Goal: Task Accomplishment & Management: Use online tool/utility

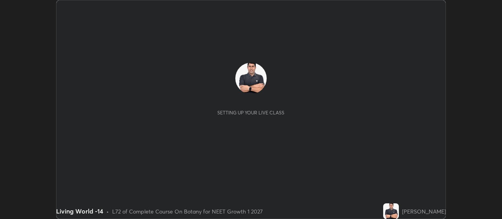
scroll to position [219, 502]
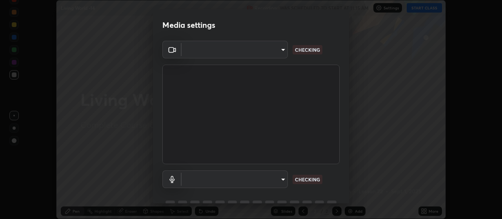
type input "cb5f757981b1586acb8e19eb1dea331b1f320d0a6ce771c897cc257aba28c101"
click at [282, 181] on body "Erase all Living World -14 Recording WAS SCHEDULED TO START AT 11:15 AM Setting…" at bounding box center [251, 109] width 502 height 219
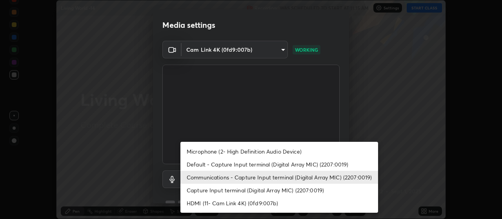
click at [302, 164] on li "Default - Capture Input terminal (Digital Array MIC) (2207:0019)" at bounding box center [279, 164] width 198 height 13
type input "default"
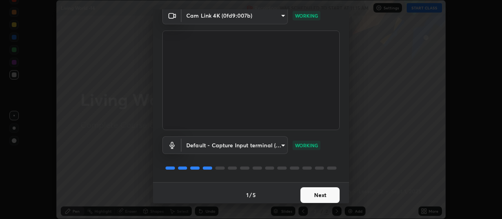
scroll to position [38, 0]
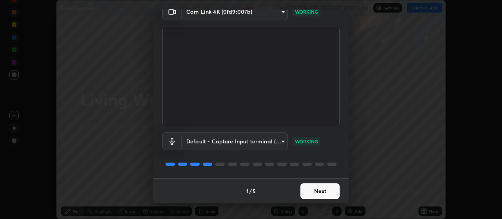
click at [333, 189] on button "Next" at bounding box center [319, 192] width 39 height 16
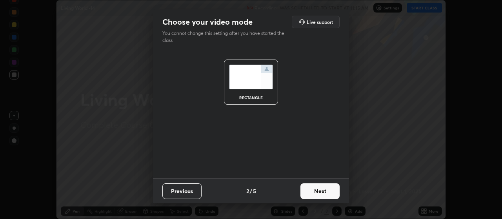
scroll to position [0, 0]
click at [335, 191] on button "Next" at bounding box center [319, 192] width 39 height 16
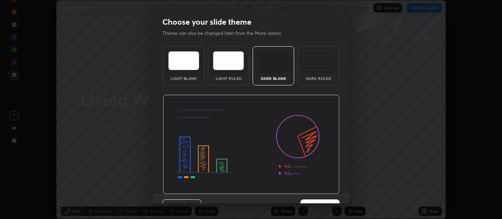
scroll to position [16, 0]
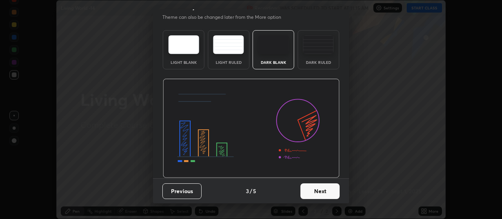
click at [336, 187] on button "Next" at bounding box center [319, 192] width 39 height 16
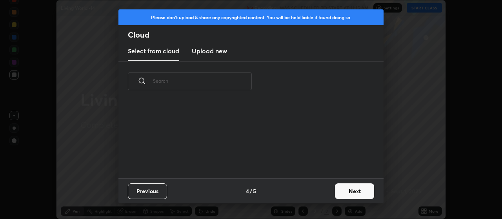
scroll to position [0, 0]
click at [357, 189] on button "Next" at bounding box center [354, 192] width 39 height 16
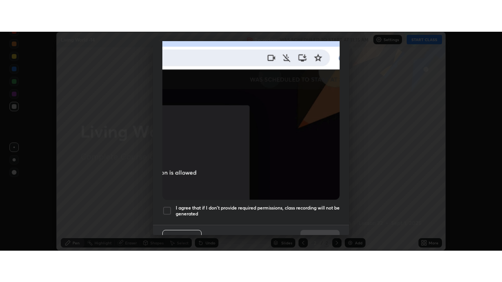
scroll to position [198, 0]
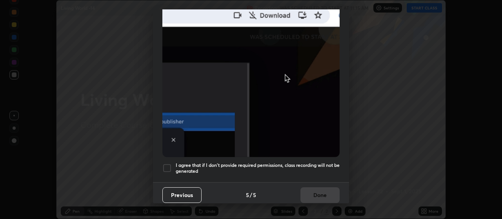
click at [167, 164] on div at bounding box center [166, 168] width 9 height 9
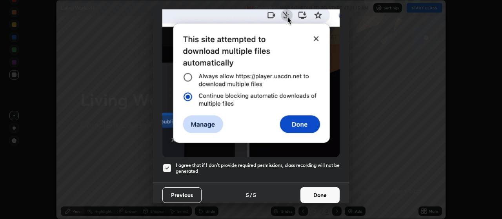
click at [321, 189] on button "Done" at bounding box center [319, 195] width 39 height 16
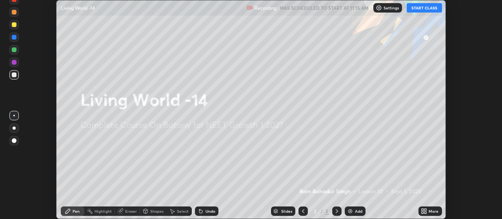
click at [420, 9] on button "START CLASS" at bounding box center [424, 7] width 35 height 9
click at [424, 211] on icon at bounding box center [424, 211] width 6 height 6
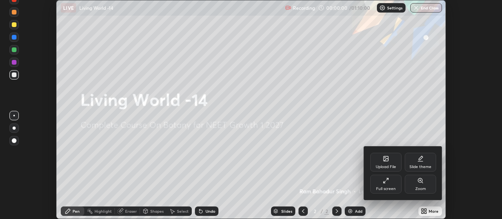
click at [391, 185] on div "Full screen" at bounding box center [385, 184] width 31 height 19
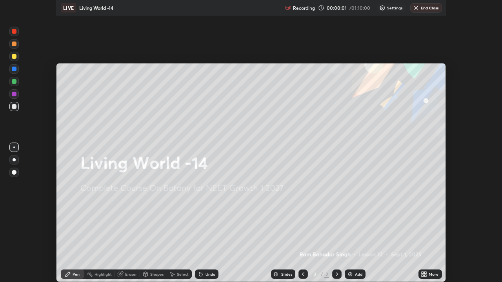
scroll to position [282, 502]
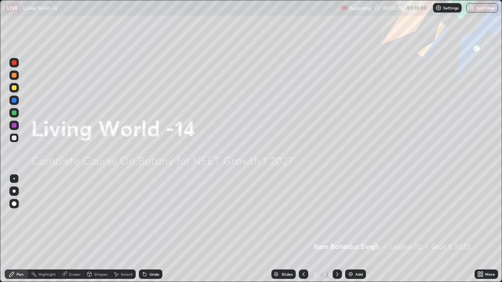
click at [351, 219] on img at bounding box center [350, 274] width 6 height 6
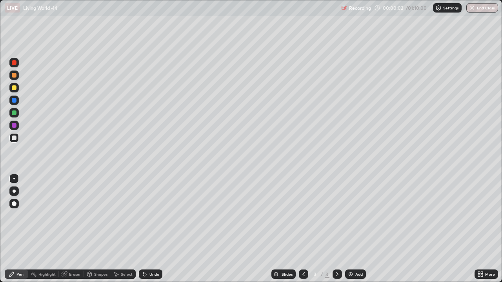
click at [350, 219] on img at bounding box center [350, 274] width 6 height 6
click at [348, 219] on img at bounding box center [350, 274] width 6 height 6
click at [347, 219] on img at bounding box center [350, 274] width 6 height 6
click at [349, 219] on img at bounding box center [350, 274] width 6 height 6
click at [350, 219] on img at bounding box center [350, 274] width 6 height 6
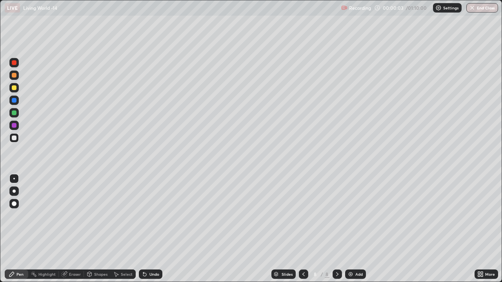
click at [348, 219] on img at bounding box center [350, 274] width 6 height 6
click at [347, 219] on img at bounding box center [350, 274] width 6 height 6
click at [303, 219] on icon at bounding box center [303, 274] width 6 height 6
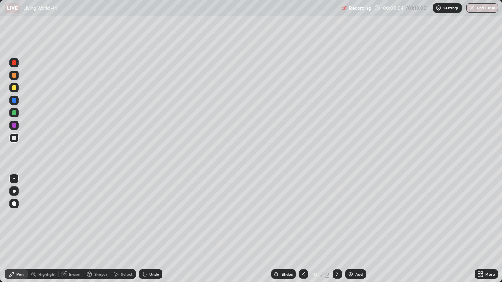
click at [302, 219] on icon at bounding box center [303, 275] width 2 height 4
click at [302, 219] on icon at bounding box center [303, 274] width 6 height 6
click at [303, 219] on icon at bounding box center [303, 274] width 6 height 6
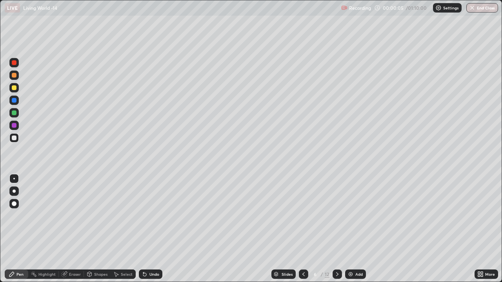
click at [303, 219] on icon at bounding box center [303, 274] width 6 height 6
click at [302, 219] on icon at bounding box center [303, 274] width 6 height 6
click at [303, 219] on icon at bounding box center [303, 274] width 6 height 6
click at [15, 90] on div at bounding box center [14, 87] width 5 height 5
click at [336, 219] on icon at bounding box center [337, 274] width 6 height 6
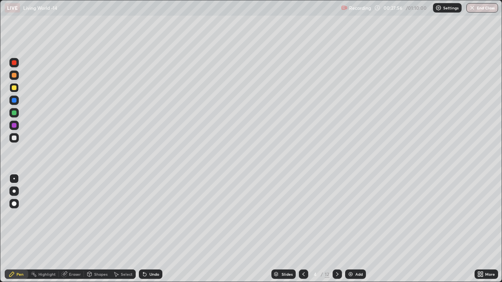
click at [16, 88] on div at bounding box center [14, 87] width 5 height 5
click at [334, 219] on icon at bounding box center [337, 274] width 6 height 6
click at [336, 219] on icon at bounding box center [337, 274] width 6 height 6
click at [302, 219] on icon at bounding box center [303, 274] width 6 height 6
click at [76, 219] on div "Eraser" at bounding box center [75, 275] width 12 height 4
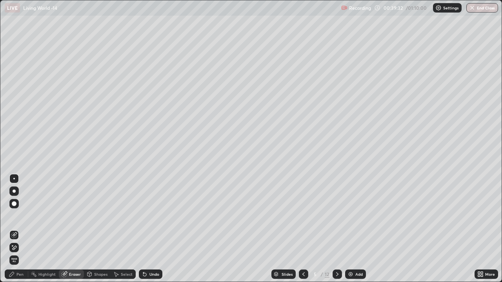
click at [18, 219] on div "Pen" at bounding box center [19, 275] width 7 height 4
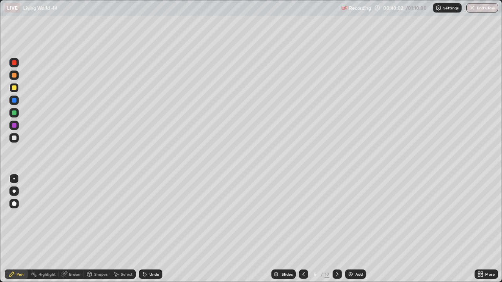
click at [71, 219] on div "Eraser" at bounding box center [75, 275] width 12 height 4
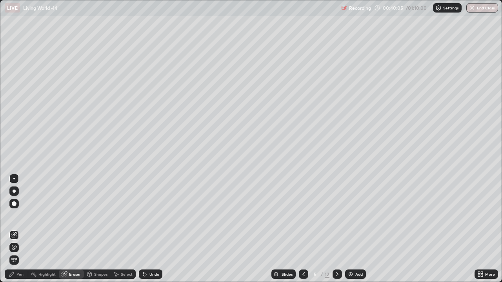
click at [16, 219] on div "Pen" at bounding box center [17, 274] width 24 height 9
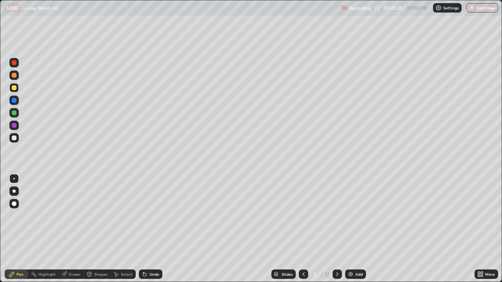
click at [337, 219] on icon at bounding box center [337, 274] width 6 height 6
click at [338, 219] on div at bounding box center [337, 274] width 9 height 9
click at [302, 219] on icon at bounding box center [303, 275] width 2 height 4
click at [302, 219] on icon at bounding box center [303, 274] width 6 height 6
click at [337, 219] on icon at bounding box center [337, 274] width 6 height 6
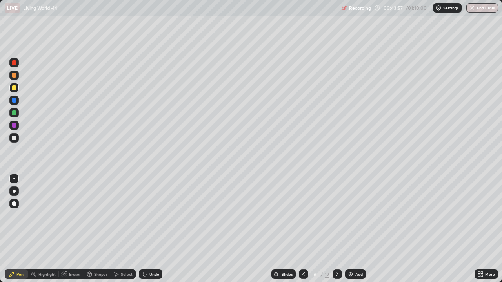
click at [335, 219] on div at bounding box center [337, 274] width 9 height 9
click at [302, 219] on icon at bounding box center [303, 275] width 2 height 4
click at [300, 219] on icon at bounding box center [303, 274] width 6 height 6
click at [302, 219] on icon at bounding box center [303, 275] width 2 height 4
click at [337, 219] on icon at bounding box center [337, 274] width 6 height 6
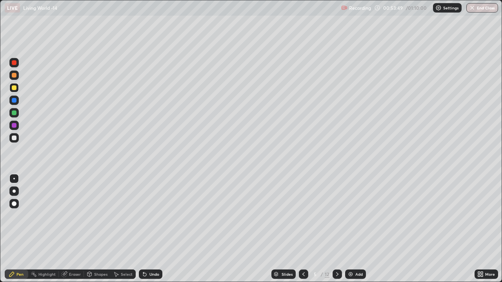
click at [338, 219] on icon at bounding box center [337, 274] width 6 height 6
click at [336, 219] on icon at bounding box center [337, 274] width 6 height 6
click at [15, 204] on div at bounding box center [14, 204] width 5 height 5
click at [16, 114] on div at bounding box center [14, 113] width 5 height 5
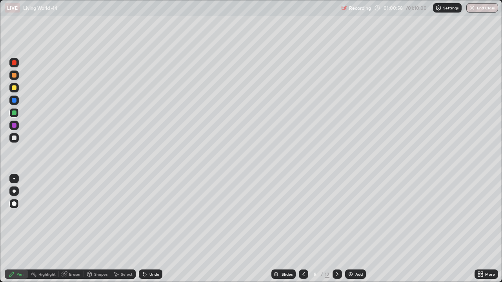
click at [14, 179] on div at bounding box center [14, 179] width 2 height 2
click at [13, 86] on div at bounding box center [14, 87] width 5 height 5
click at [16, 203] on div at bounding box center [14, 204] width 5 height 5
click at [16, 114] on div at bounding box center [14, 113] width 5 height 5
click at [14, 179] on div at bounding box center [14, 179] width 2 height 2
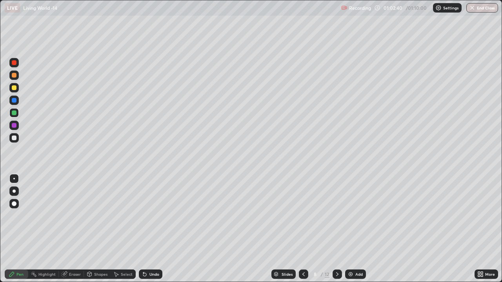
click at [17, 204] on div at bounding box center [13, 203] width 9 height 9
click at [14, 113] on div at bounding box center [14, 113] width 5 height 5
click at [14, 179] on div at bounding box center [14, 179] width 2 height 2
click at [16, 88] on div at bounding box center [14, 87] width 5 height 5
click at [14, 191] on div at bounding box center [14, 191] width 3 height 3
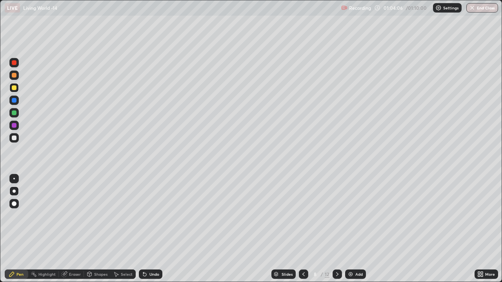
click at [15, 87] on div at bounding box center [14, 87] width 5 height 5
click at [14, 179] on div at bounding box center [14, 179] width 2 height 2
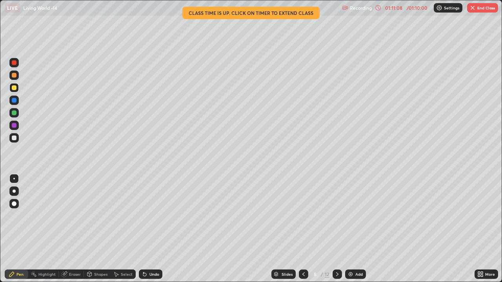
click at [473, 9] on img "button" at bounding box center [472, 8] width 6 height 6
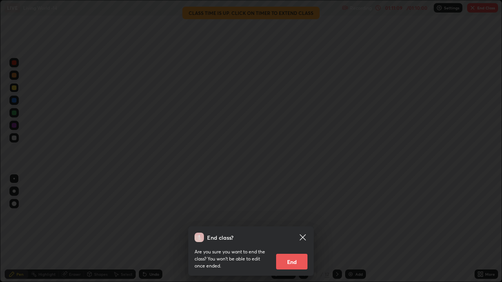
click at [295, 219] on button "End" at bounding box center [291, 262] width 31 height 16
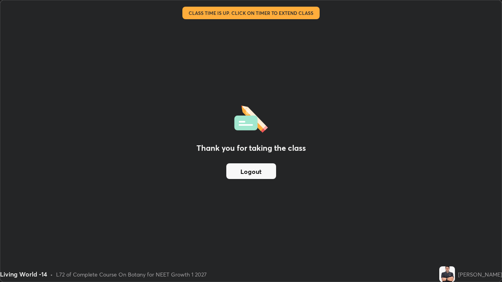
click at [257, 175] on button "Logout" at bounding box center [251, 172] width 50 height 16
click at [256, 175] on button "Logout" at bounding box center [251, 172] width 50 height 16
click at [258, 173] on button "Logout" at bounding box center [251, 172] width 50 height 16
